Goal: Information Seeking & Learning: Learn about a topic

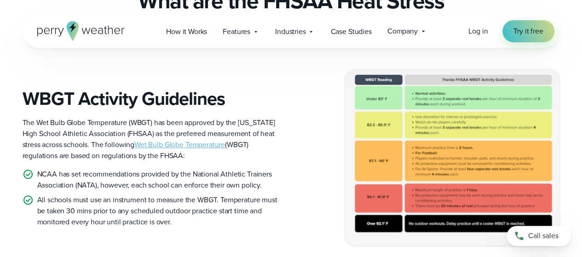
scroll to position [277, 0]
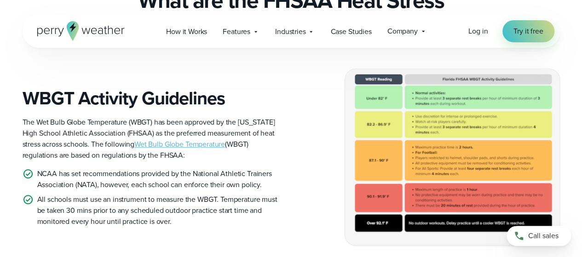
click at [197, 139] on link "Wet Bulb Globe Temperature" at bounding box center [179, 144] width 91 height 11
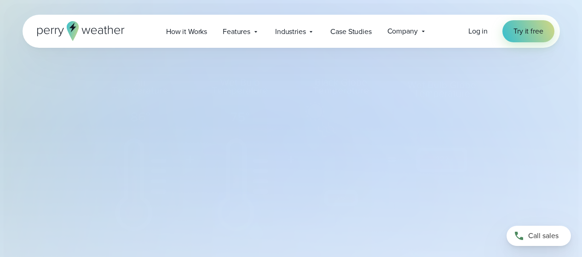
select select "***"
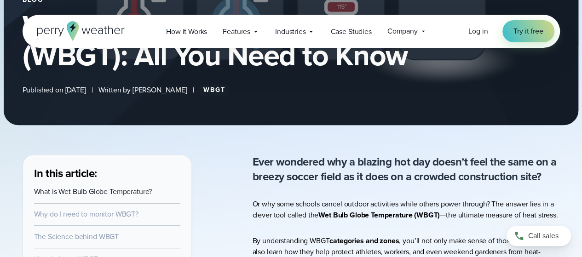
scroll to position [258, 0]
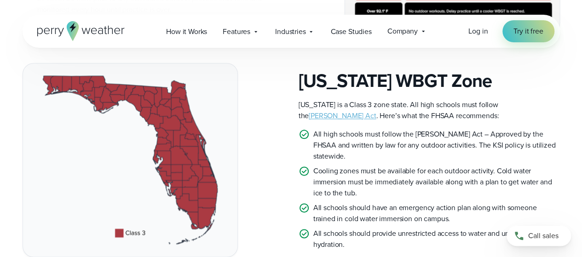
scroll to position [490, 0]
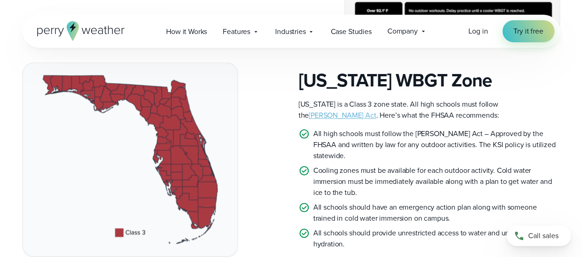
click at [376, 110] on link "[PERSON_NAME] Act" at bounding box center [342, 115] width 67 height 11
